Goal: Information Seeking & Learning: Learn about a topic

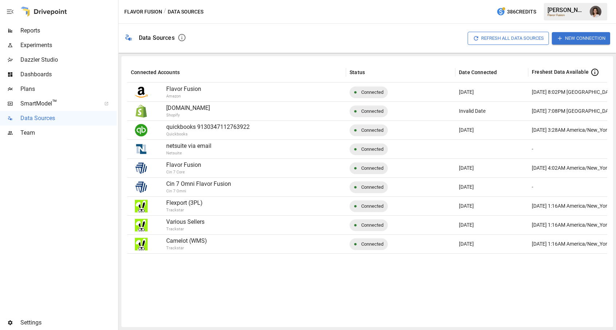
click at [67, 85] on span "Plans" at bounding box center [68, 89] width 96 height 9
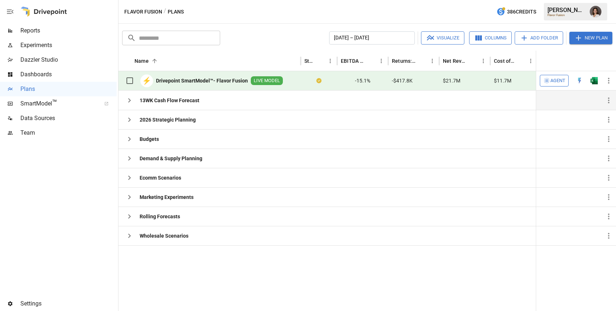
click at [132, 101] on icon "button" at bounding box center [129, 100] width 9 height 9
click at [131, 101] on icon "button" at bounding box center [129, 100] width 9 height 9
click at [128, 102] on icon "button" at bounding box center [129, 100] width 9 height 9
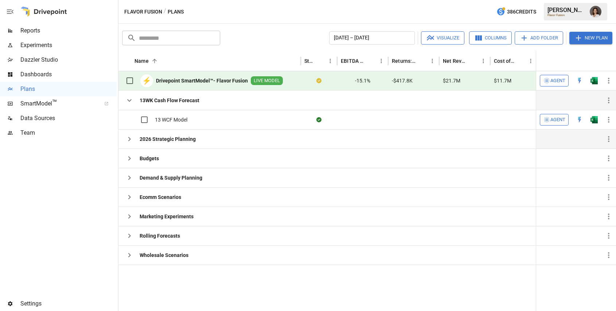
click at [130, 139] on icon "button" at bounding box center [129, 139] width 3 height 4
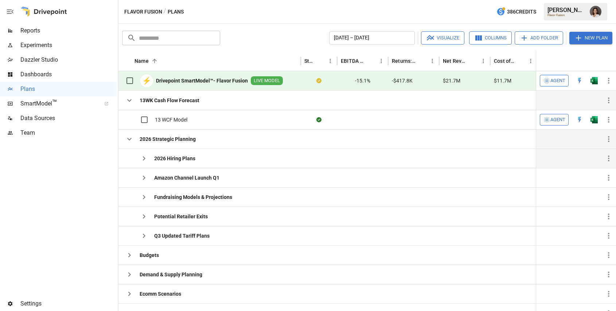
click at [142, 160] on icon "button" at bounding box center [144, 158] width 9 height 9
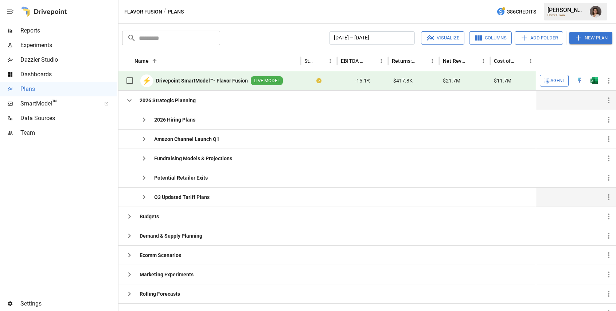
scroll to position [41, 0]
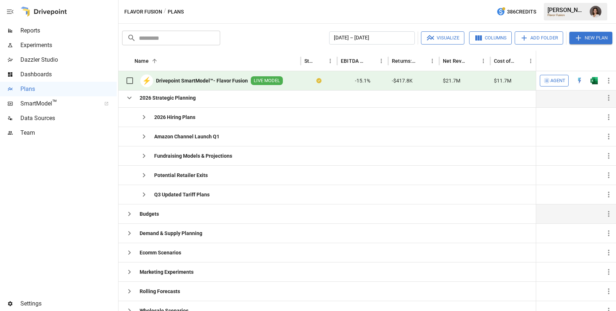
drag, startPoint x: 132, startPoint y: 214, endPoint x: 187, endPoint y: 209, distance: 55.3
click at [132, 214] on icon "button" at bounding box center [129, 213] width 9 height 9
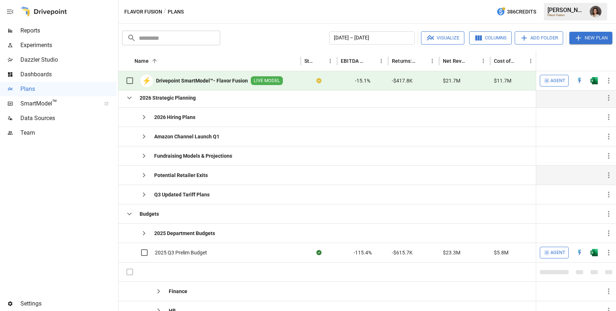
scroll to position [0, 0]
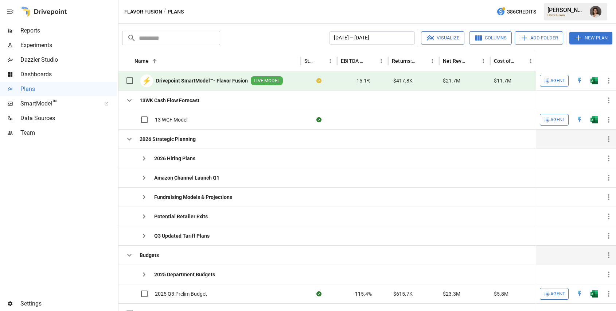
click at [131, 255] on icon "button" at bounding box center [129, 255] width 9 height 9
click at [128, 135] on icon "button" at bounding box center [129, 139] width 9 height 9
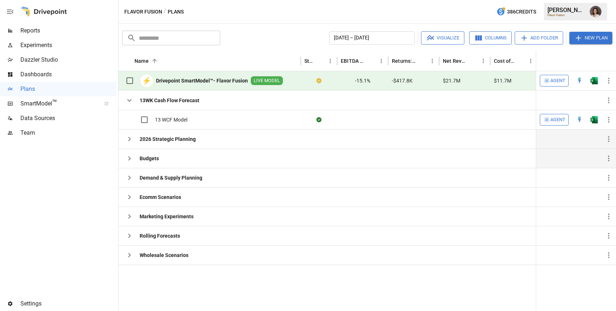
click at [12, 11] on icon "button" at bounding box center [10, 11] width 7 height 4
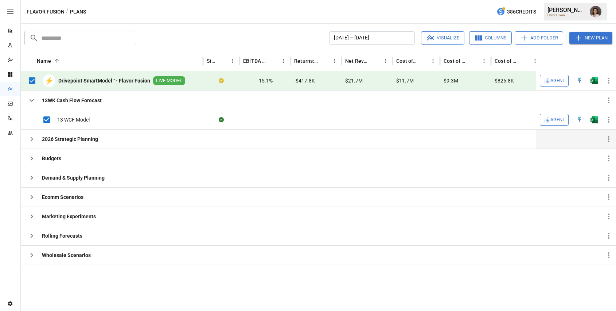
click at [446, 38] on button "Visualize" at bounding box center [442, 37] width 43 height 13
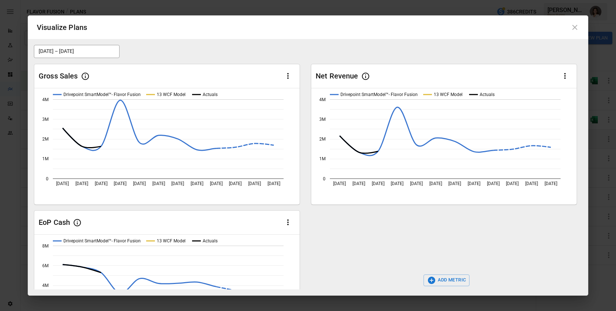
click at [574, 28] on icon at bounding box center [575, 27] width 5 height 5
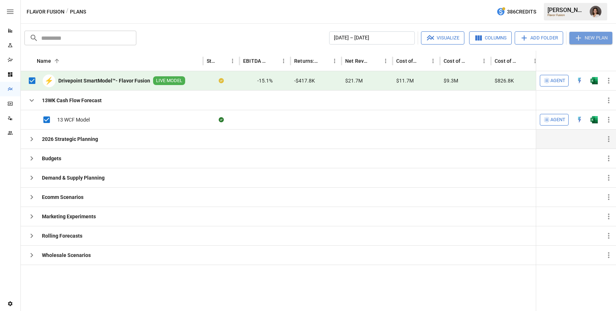
click at [587, 37] on button "New Plan" at bounding box center [591, 38] width 43 height 12
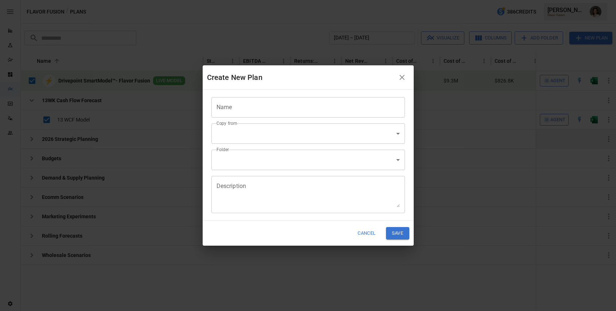
click at [403, 79] on icon "button" at bounding box center [402, 77] width 9 height 9
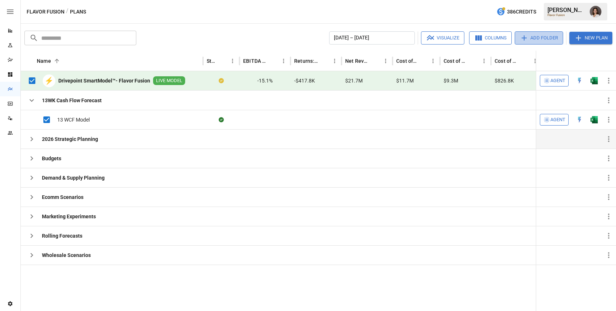
click at [532, 38] on button "Add Folder" at bounding box center [539, 37] width 49 height 13
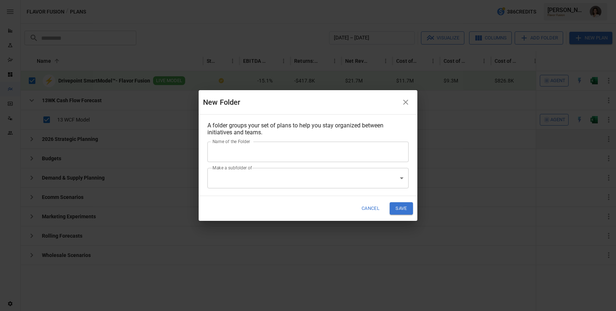
click at [394, 0] on body "Reports Experiments Dazzler Studio Dashboards Plans SmartModel ™ Data Sources T…" at bounding box center [308, 0] width 616 height 0
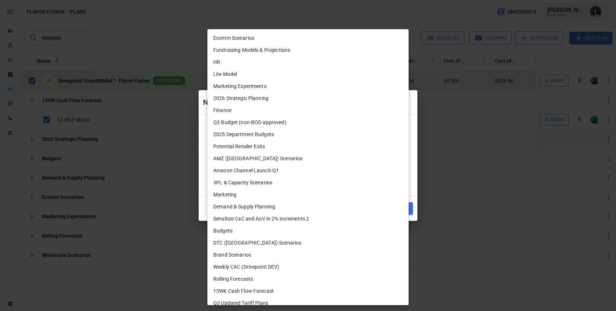
click at [413, 174] on div at bounding box center [308, 155] width 616 height 311
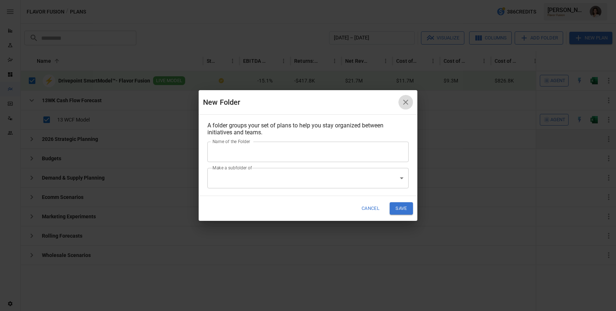
click at [405, 97] on button "button" at bounding box center [406, 102] width 15 height 15
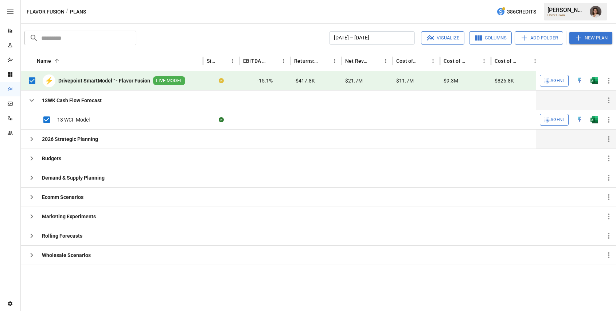
click at [607, 100] on icon "button" at bounding box center [609, 100] width 9 height 9
click at [562, 101] on div at bounding box center [308, 155] width 616 height 311
click at [30, 101] on icon "button" at bounding box center [31, 100] width 9 height 9
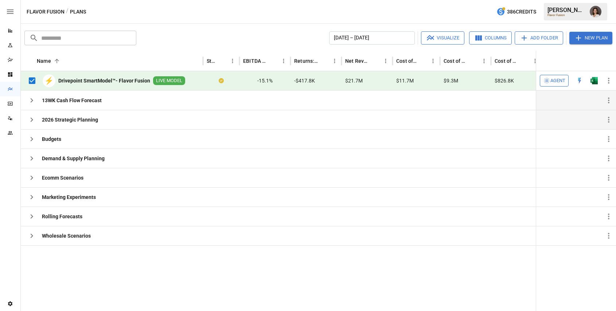
click at [13, 11] on icon "button" at bounding box center [10, 11] width 9 height 9
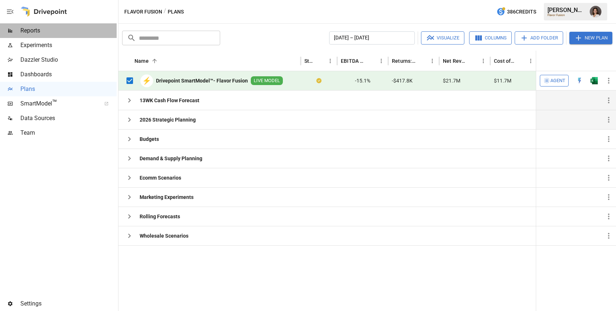
click at [42, 30] on span "Reports" at bounding box center [68, 30] width 96 height 9
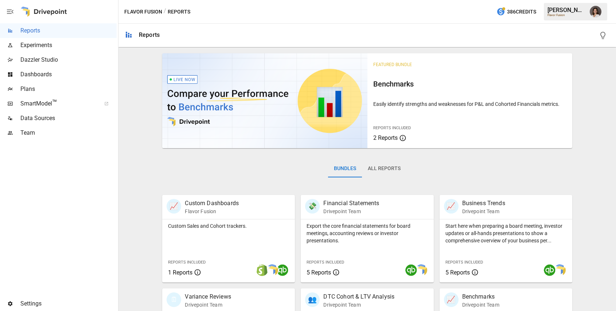
click at [8, 11] on icon "button" at bounding box center [10, 11] width 7 height 4
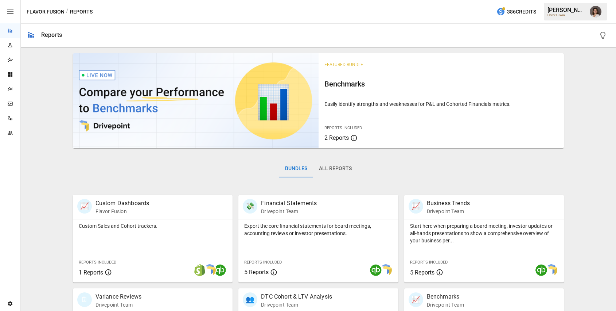
click at [9, 13] on icon "button" at bounding box center [10, 11] width 7 height 4
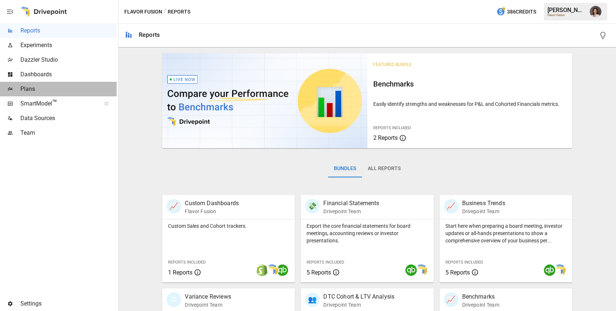
click at [48, 85] on span "Plans" at bounding box center [68, 89] width 96 height 9
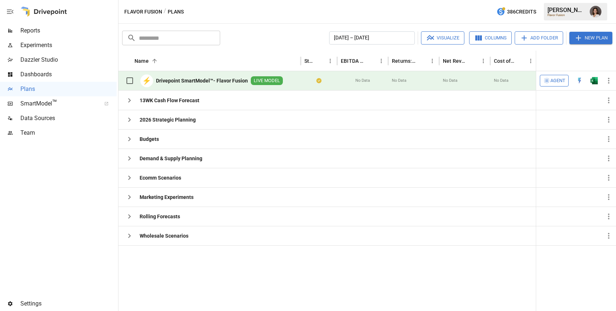
click at [6, 10] on icon "button" at bounding box center [10, 11] width 9 height 9
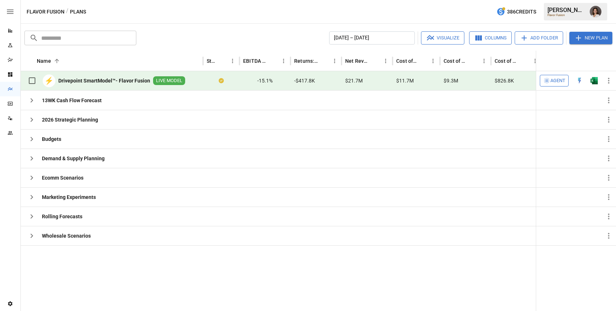
click at [7, 31] on icon "Reports" at bounding box center [10, 31] width 6 height 6
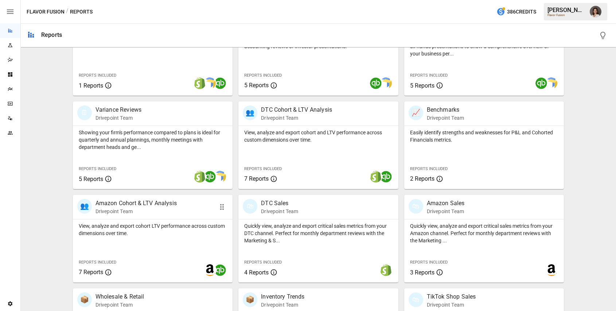
scroll to position [187, 0]
click at [316, 142] on p "View, analyze and export cohort and LTV performance across custom dimensions ov…" at bounding box center [318, 135] width 148 height 15
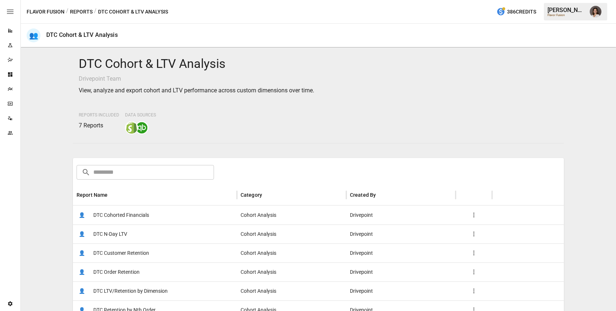
drag, startPoint x: 77, startPoint y: 8, endPoint x: 125, endPoint y: 22, distance: 50.1
click at [77, 9] on button "Reports" at bounding box center [81, 11] width 23 height 9
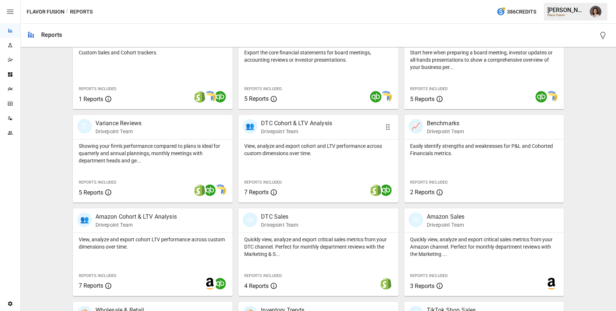
scroll to position [196, 0]
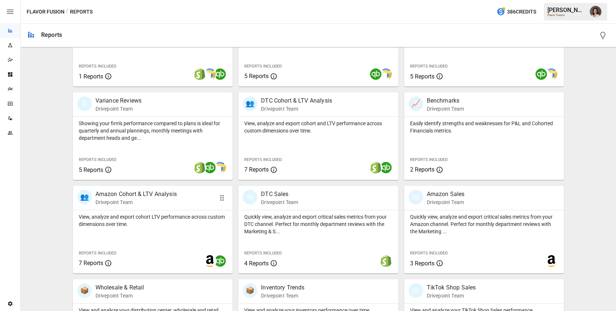
click at [160, 225] on p "View, analyze and export cohort LTV performance across custom dimensions over t…" at bounding box center [153, 220] width 148 height 15
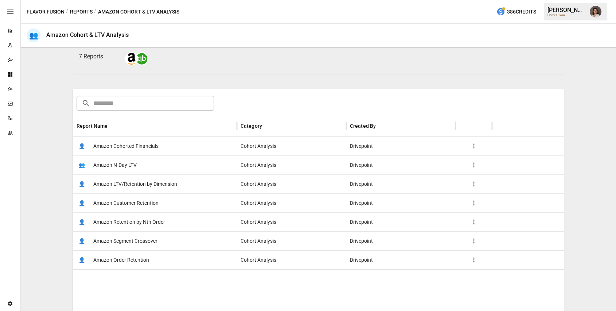
scroll to position [71, 0]
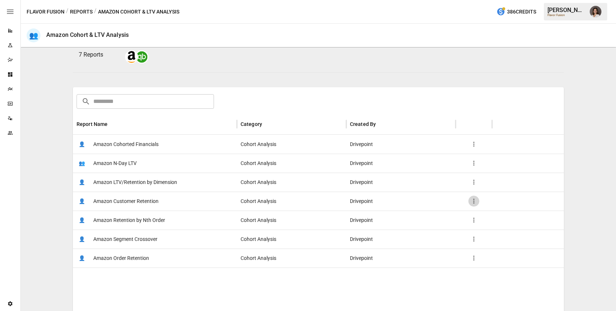
click at [473, 201] on icon "button" at bounding box center [474, 200] width 7 height 7
click at [348, 66] on div at bounding box center [308, 155] width 616 height 311
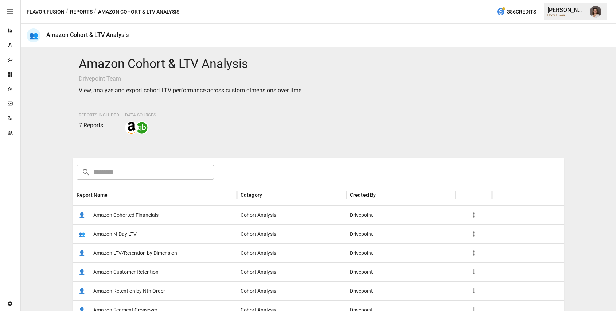
drag, startPoint x: 77, startPoint y: 9, endPoint x: 92, endPoint y: 17, distance: 17.5
click at [77, 9] on button "Reports" at bounding box center [81, 11] width 23 height 9
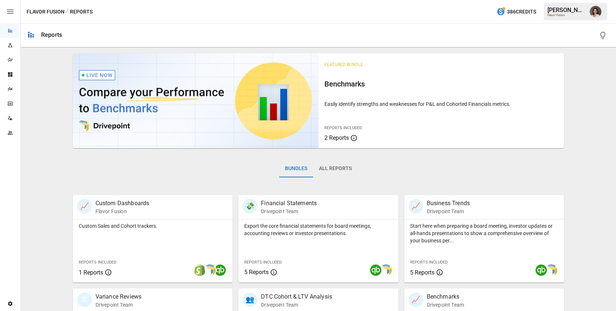
click at [326, 168] on button "All Reports" at bounding box center [335, 169] width 45 height 18
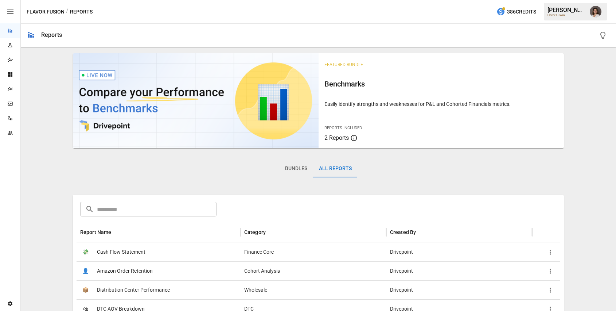
click at [295, 169] on button "Bundles" at bounding box center [296, 169] width 34 height 18
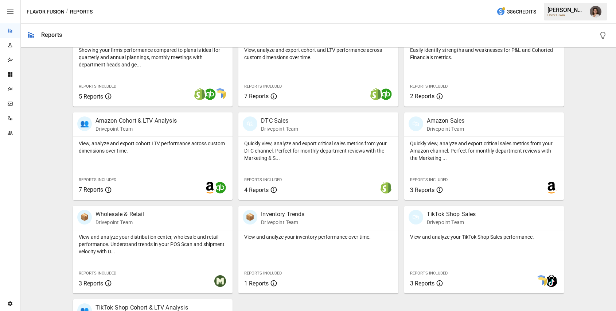
scroll to position [270, 0]
click at [468, 218] on p "Drivepoint Team" at bounding box center [451, 220] width 49 height 7
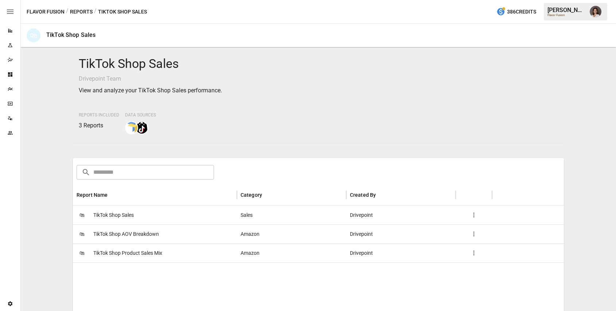
click at [83, 14] on button "Reports" at bounding box center [81, 11] width 23 height 9
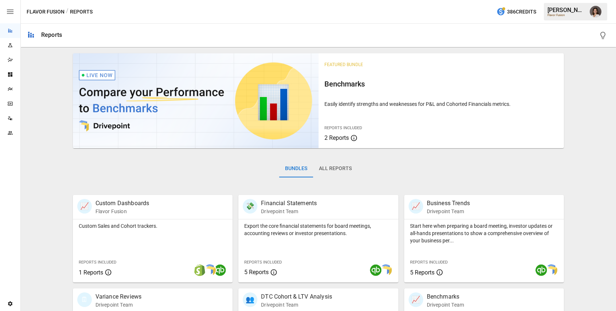
click at [7, 12] on icon "button" at bounding box center [10, 11] width 7 height 4
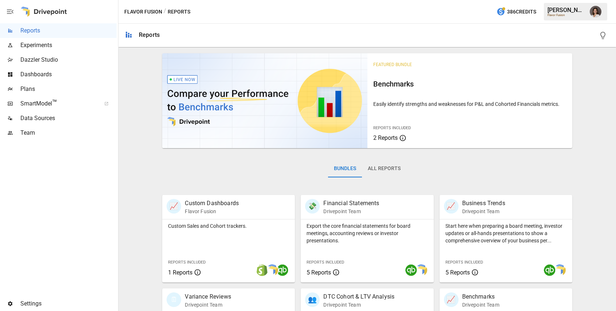
click at [58, 74] on span "Dashboards" at bounding box center [68, 74] width 96 height 9
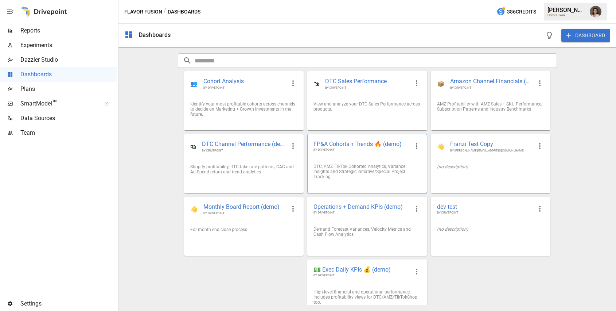
click at [366, 147] on span "FP&A Cohorts + Trends 🔥 (demo)" at bounding box center [362, 144] width 96 height 8
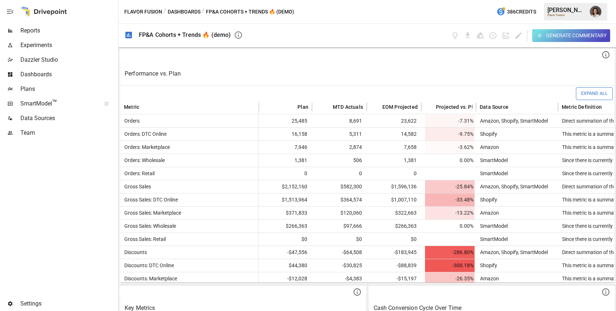
scroll to position [0, 2]
click at [51, 88] on span "Plans" at bounding box center [68, 89] width 96 height 9
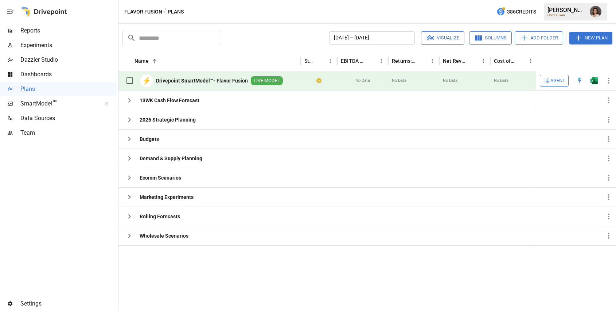
click at [56, 31] on span "Reports" at bounding box center [68, 30] width 96 height 9
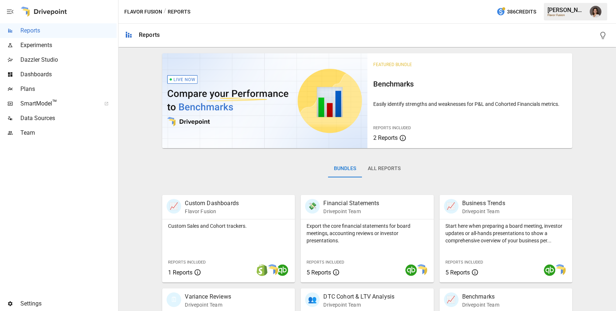
click at [67, 89] on span "Plans" at bounding box center [68, 89] width 96 height 9
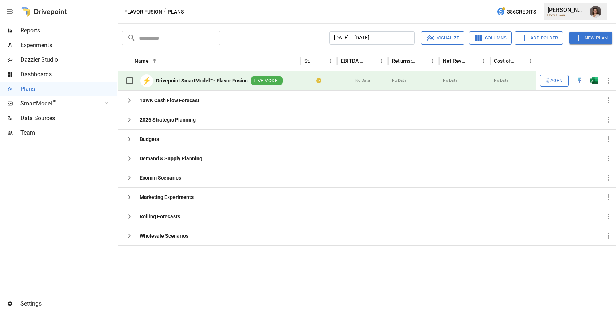
click at [69, 35] on div "Reports" at bounding box center [58, 30] width 117 height 15
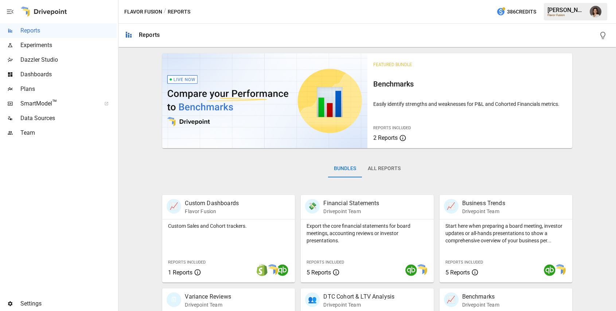
click at [595, 12] on img "Franziska Ibscher" at bounding box center [596, 12] width 12 height 12
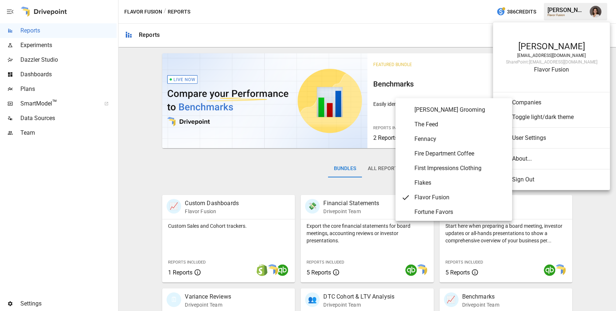
scroll to position [1364, 0]
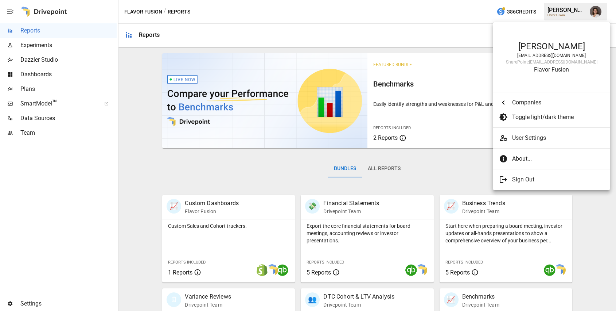
click at [533, 139] on span "User Settings" at bounding box center [558, 138] width 92 height 9
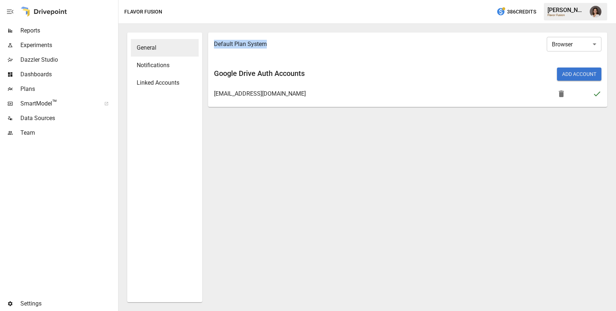
drag, startPoint x: 218, startPoint y: 44, endPoint x: 273, endPoint y: 46, distance: 54.7
click at [273, 46] on li "Default Plan System Browser ******* ​" at bounding box center [407, 44] width 399 height 18
drag, startPoint x: 215, startPoint y: 73, endPoint x: 284, endPoint y: 73, distance: 69.3
click at [284, 73] on h6 "Google Drive Auth Accounts" at bounding box center [309, 73] width 191 height 12
drag, startPoint x: 214, startPoint y: 43, endPoint x: 278, endPoint y: 43, distance: 63.8
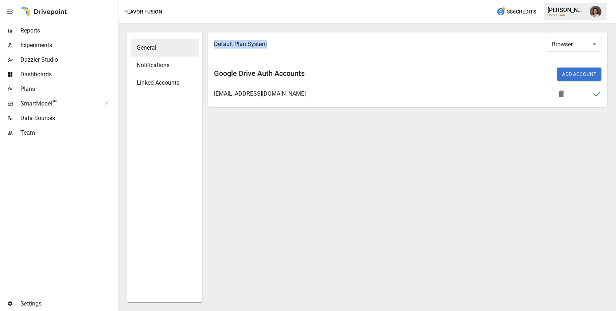
click at [278, 43] on span "Default Plan System" at bounding box center [402, 44] width 376 height 9
click at [230, 27] on div "General Notifications Linked Accounts Default Plan System Browser ******* ​ Goo…" at bounding box center [367, 167] width 492 height 281
click at [39, 27] on span "Reports" at bounding box center [68, 30] width 96 height 9
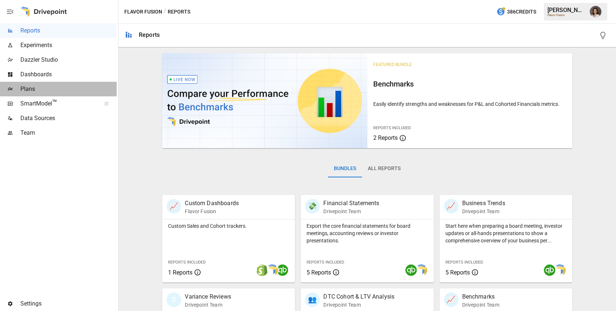
click at [74, 89] on span "Plans" at bounding box center [68, 89] width 96 height 9
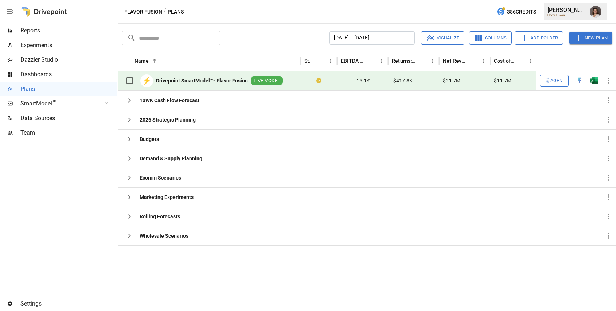
click at [62, 30] on span "Reports" at bounding box center [68, 30] width 96 height 9
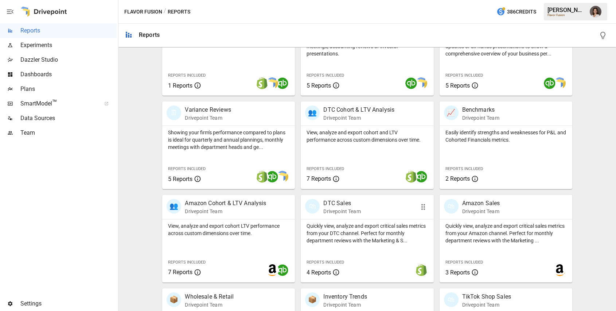
scroll to position [184, 0]
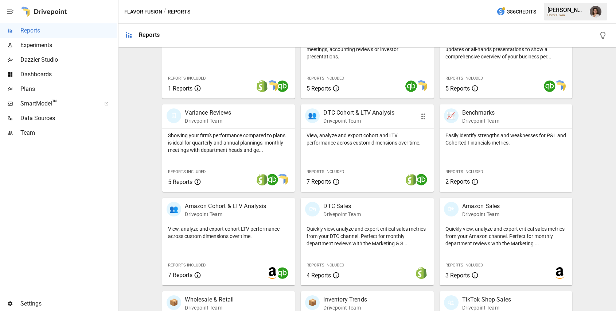
click at [360, 142] on p "View, analyze and export cohort and LTV performance across custom dimensions ov…" at bounding box center [367, 139] width 121 height 15
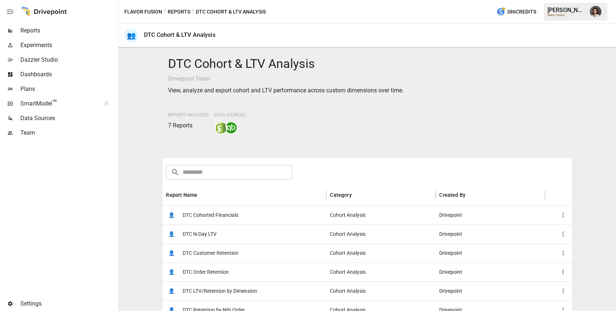
click at [270, 221] on div "👤 DTC Cohorted Financials" at bounding box center [244, 214] width 164 height 19
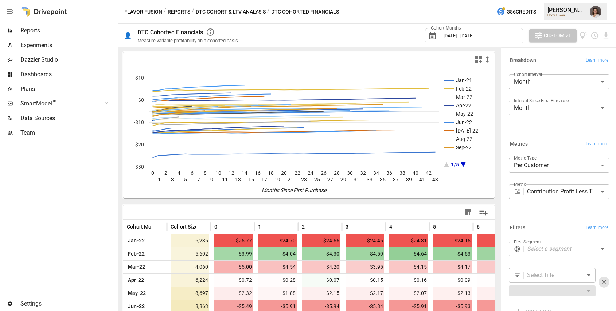
click at [553, 35] on span "Customize" at bounding box center [558, 35] width 28 height 9
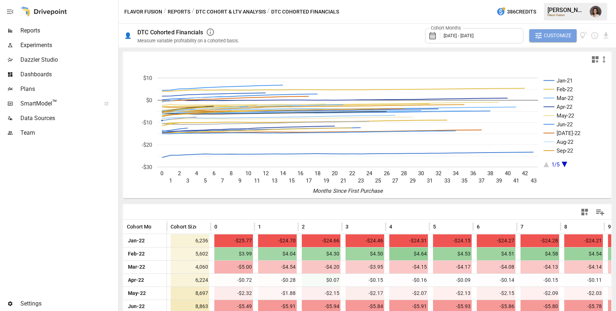
click at [561, 33] on span "Customize" at bounding box center [558, 35] width 28 height 9
